Goal: Check status

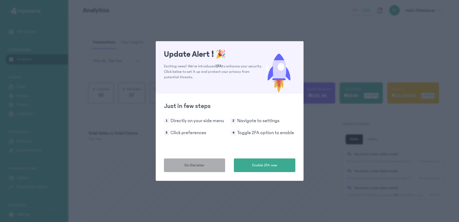
click at [211, 163] on button "Do this later" at bounding box center [194, 166] width 61 height 14
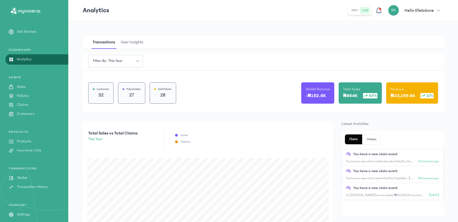
click at [27, 105] on p "Claims" at bounding box center [22, 105] width 11 height 6
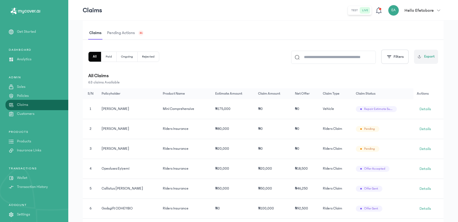
scroll to position [101, 0]
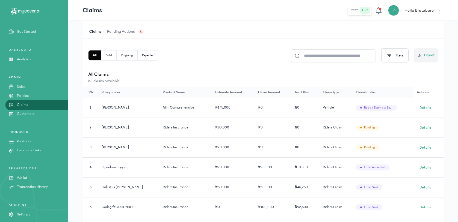
click at [132, 33] on span "Pending actions" at bounding box center [121, 31] width 30 height 13
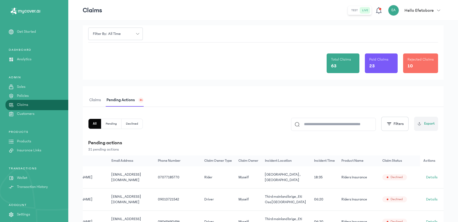
scroll to position [78, 0]
